Goal: Transaction & Acquisition: Download file/media

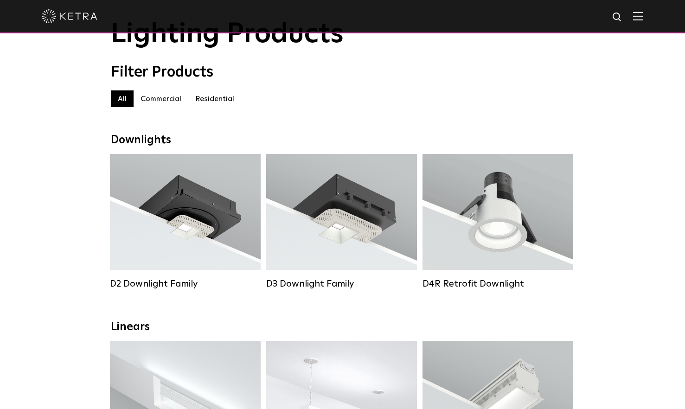
scroll to position [54, 0]
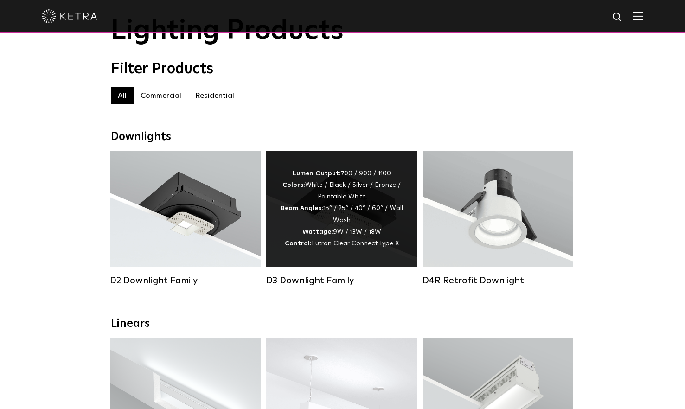
click at [298, 229] on div "Lumen Output: 700 / 900 / 1100 Colors: White / Black / Silver / Bronze / Painta…" at bounding box center [341, 209] width 123 height 82
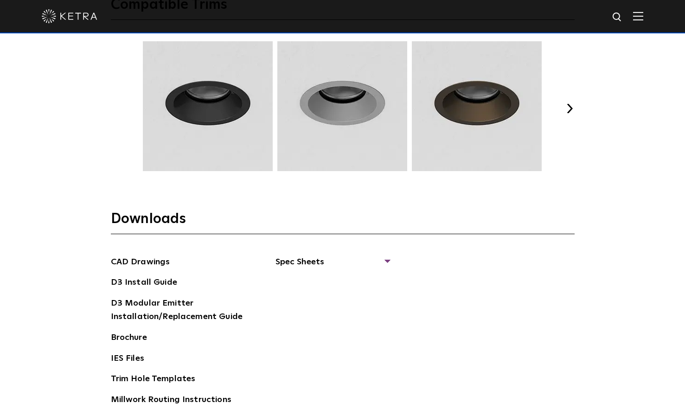
scroll to position [1318, 0]
click at [297, 263] on span "Spec Sheets" at bounding box center [332, 265] width 114 height 20
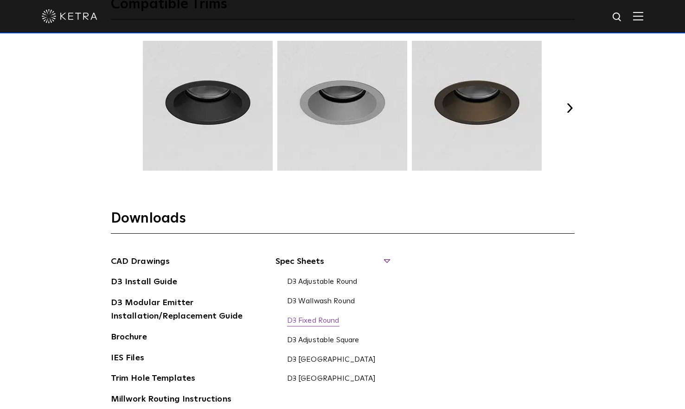
click at [311, 319] on link "D3 Fixed Round" at bounding box center [313, 321] width 52 height 10
